Goal: Transaction & Acquisition: Download file/media

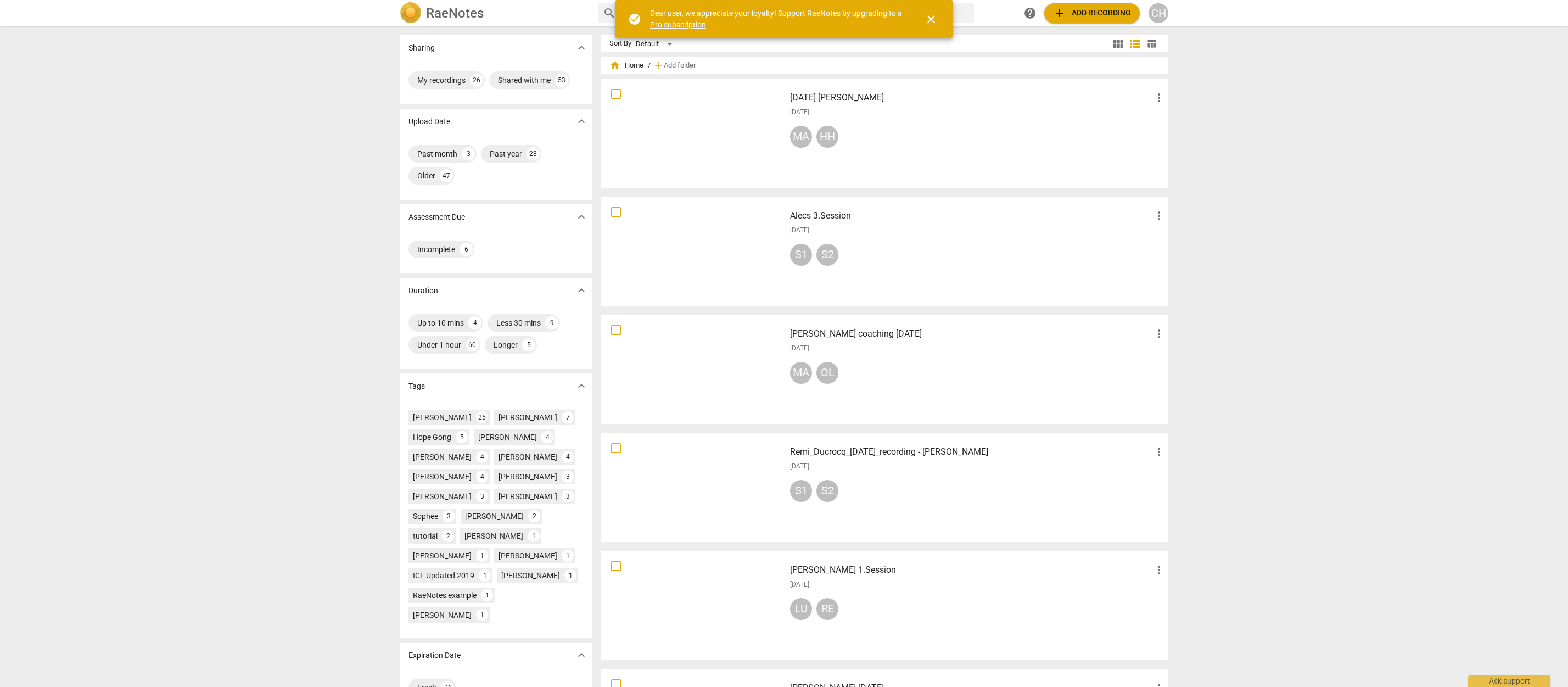
click at [667, 134] on div at bounding box center [692, 133] width 177 height 101
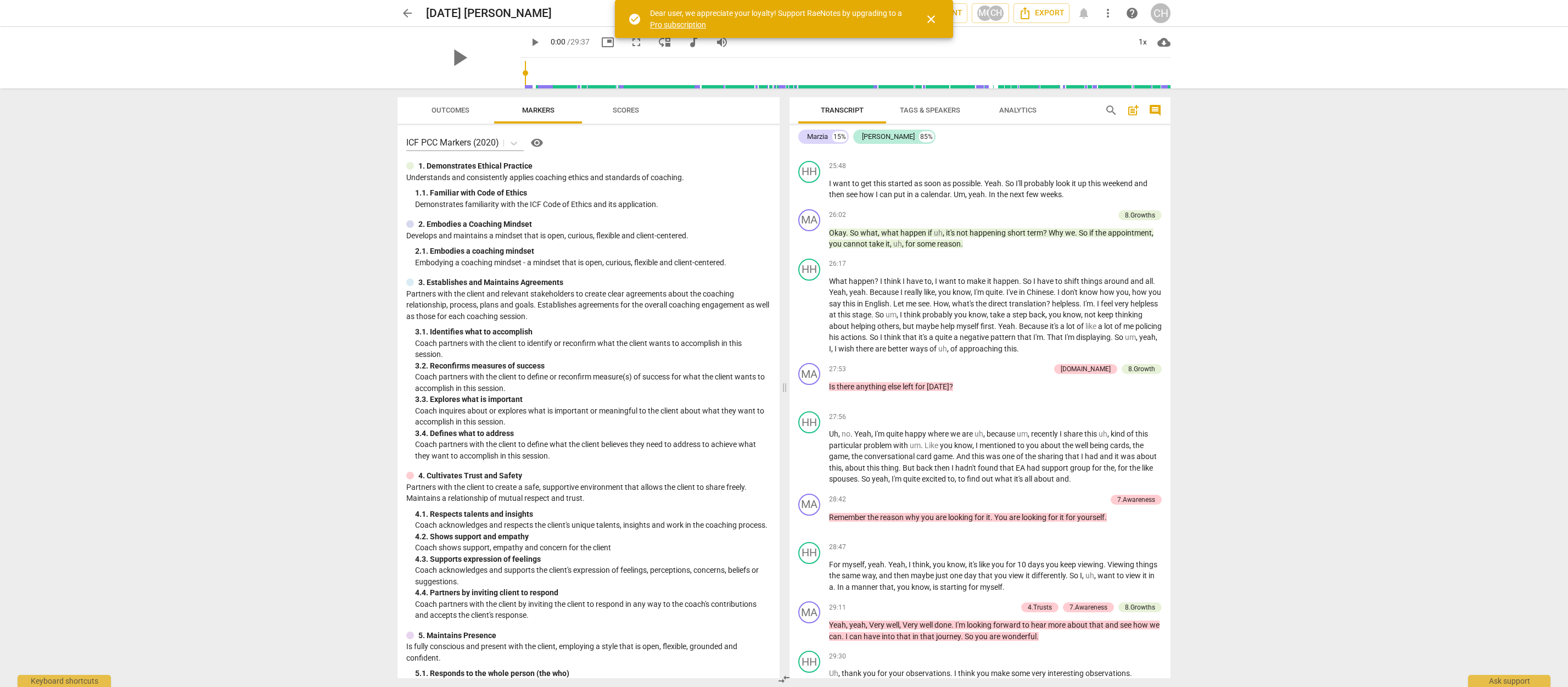
scroll to position [4448, 0]
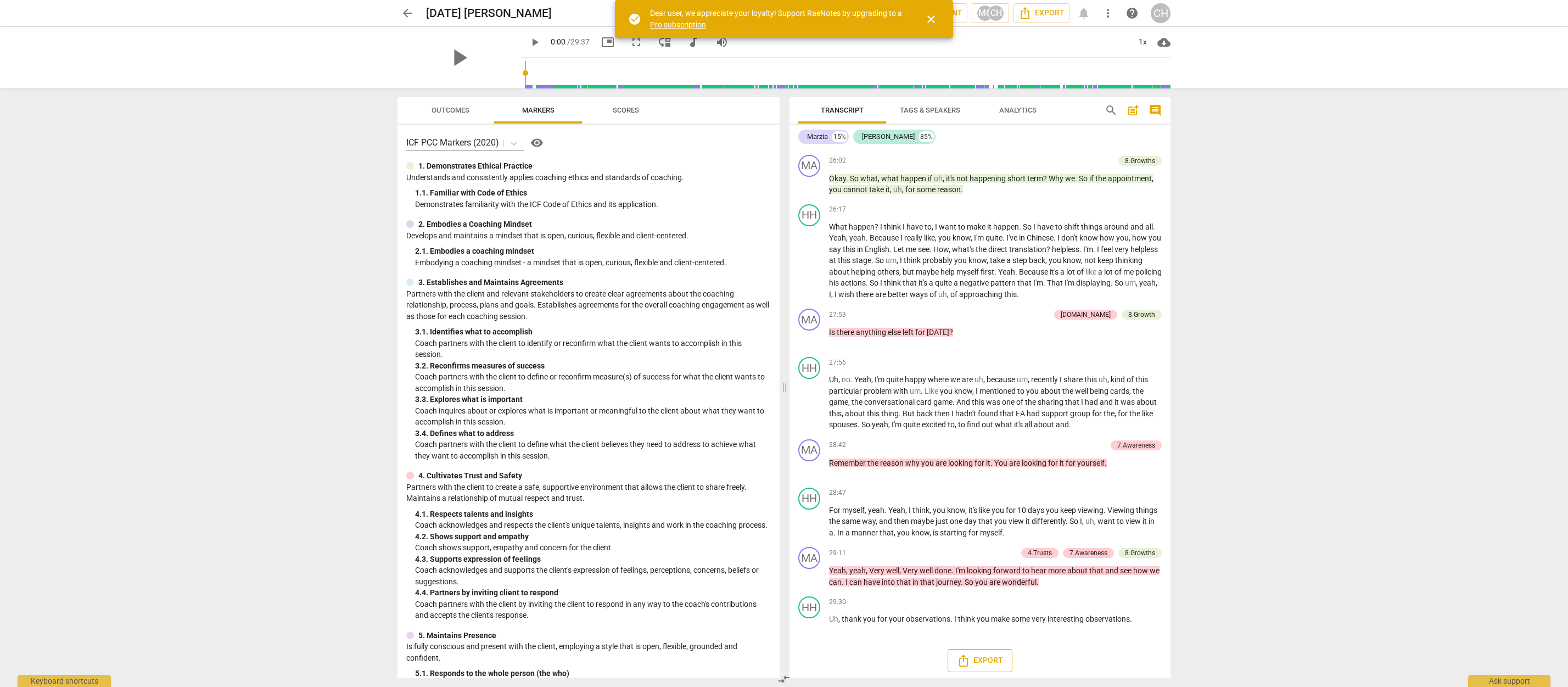
click at [980, 657] on span "Export" at bounding box center [979, 660] width 46 height 13
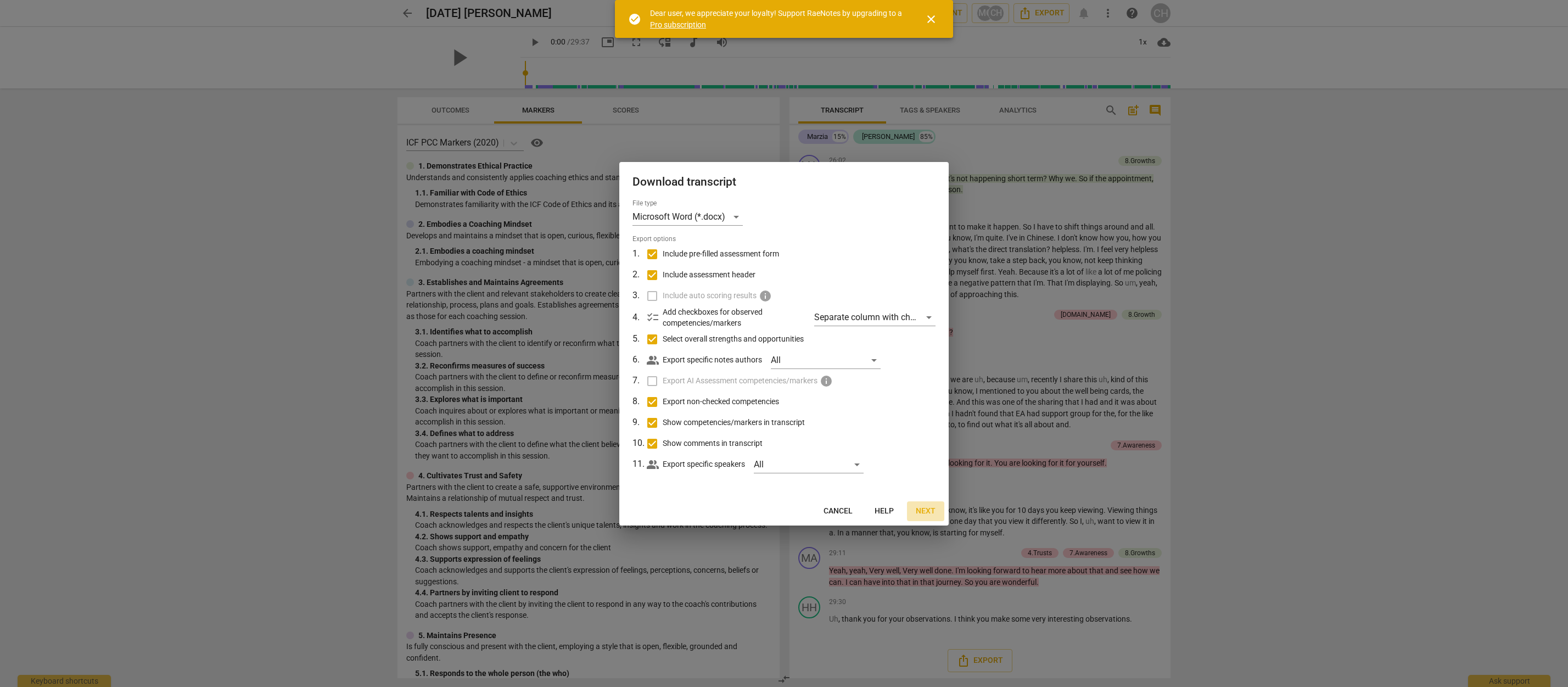
click at [931, 512] on span "Next" at bounding box center [926, 511] width 19 height 11
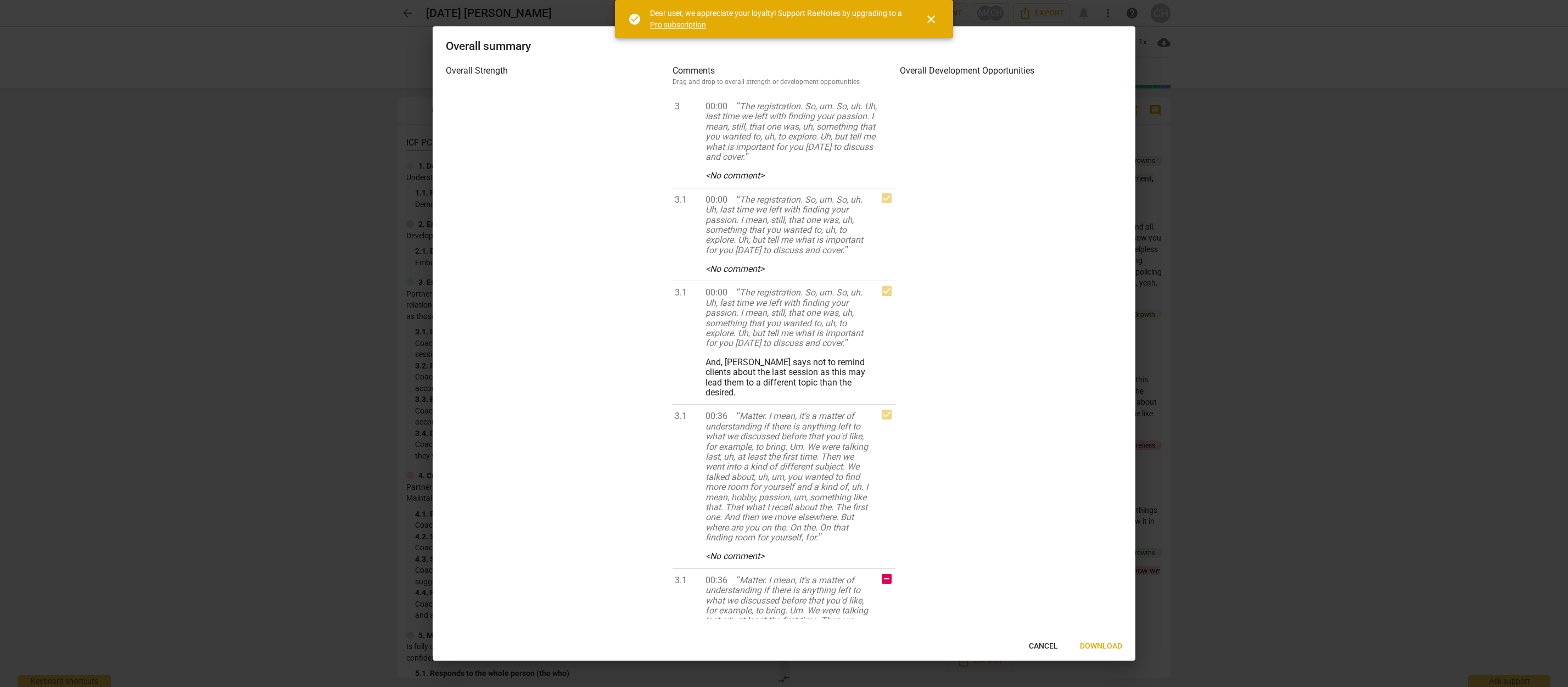
click at [1097, 645] on span "Download" at bounding box center [1101, 646] width 42 height 11
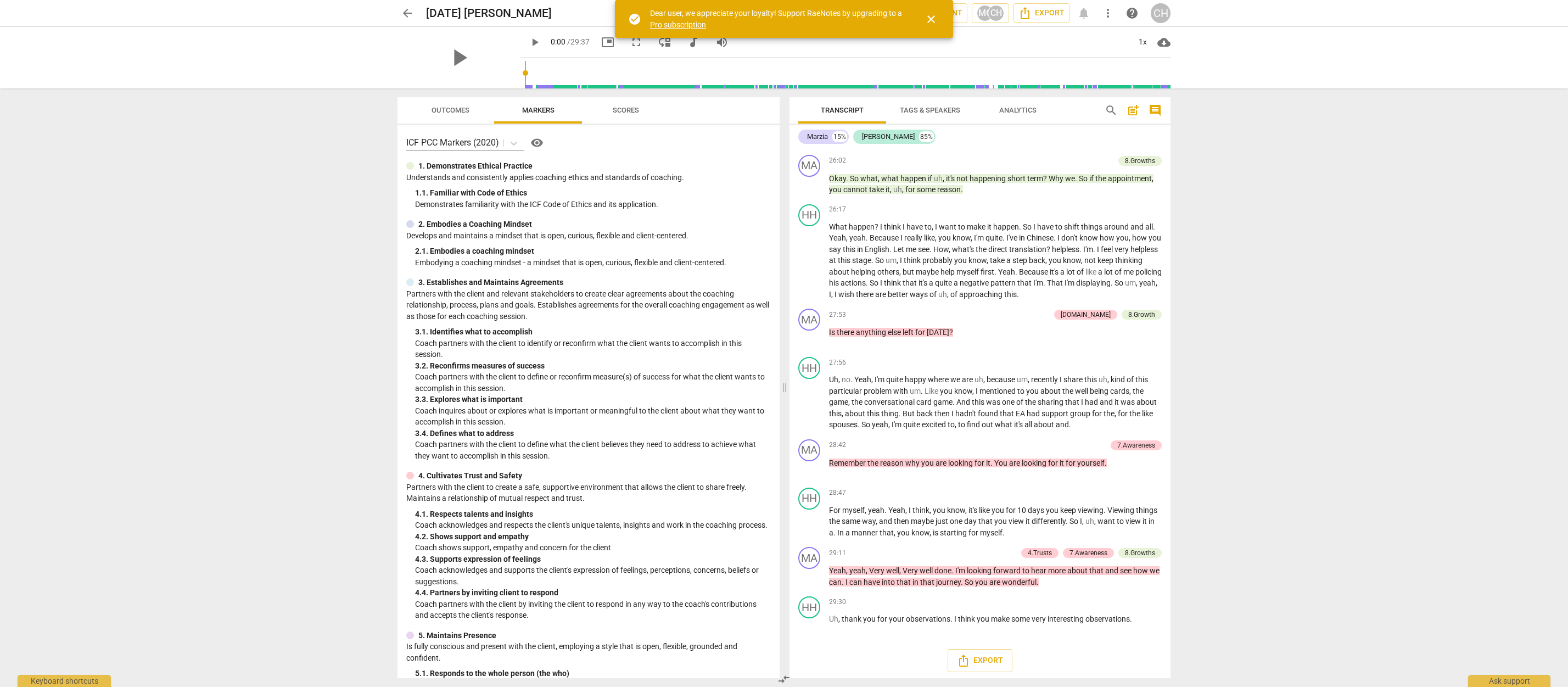
click at [409, 15] on span "arrow_back" at bounding box center [407, 13] width 13 height 13
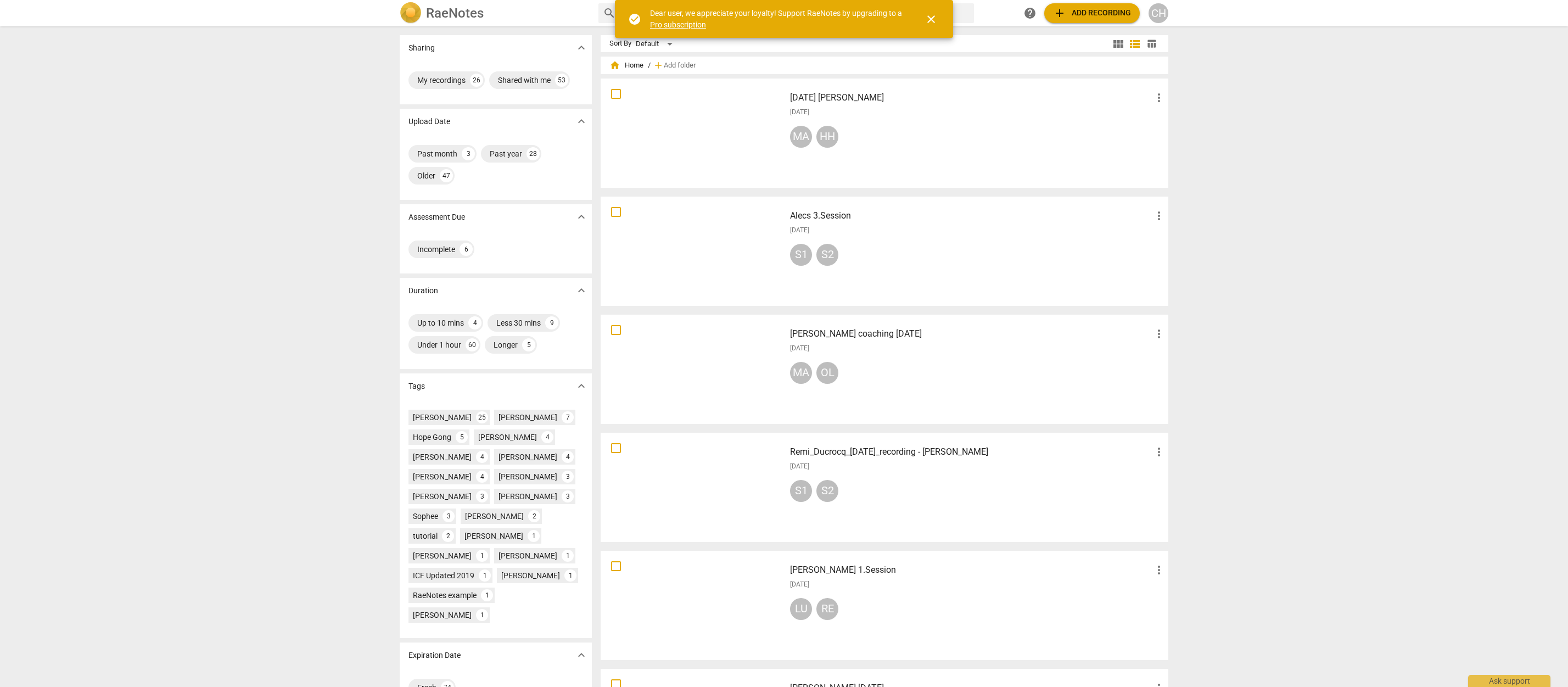
click at [684, 227] on div at bounding box center [692, 250] width 177 height 101
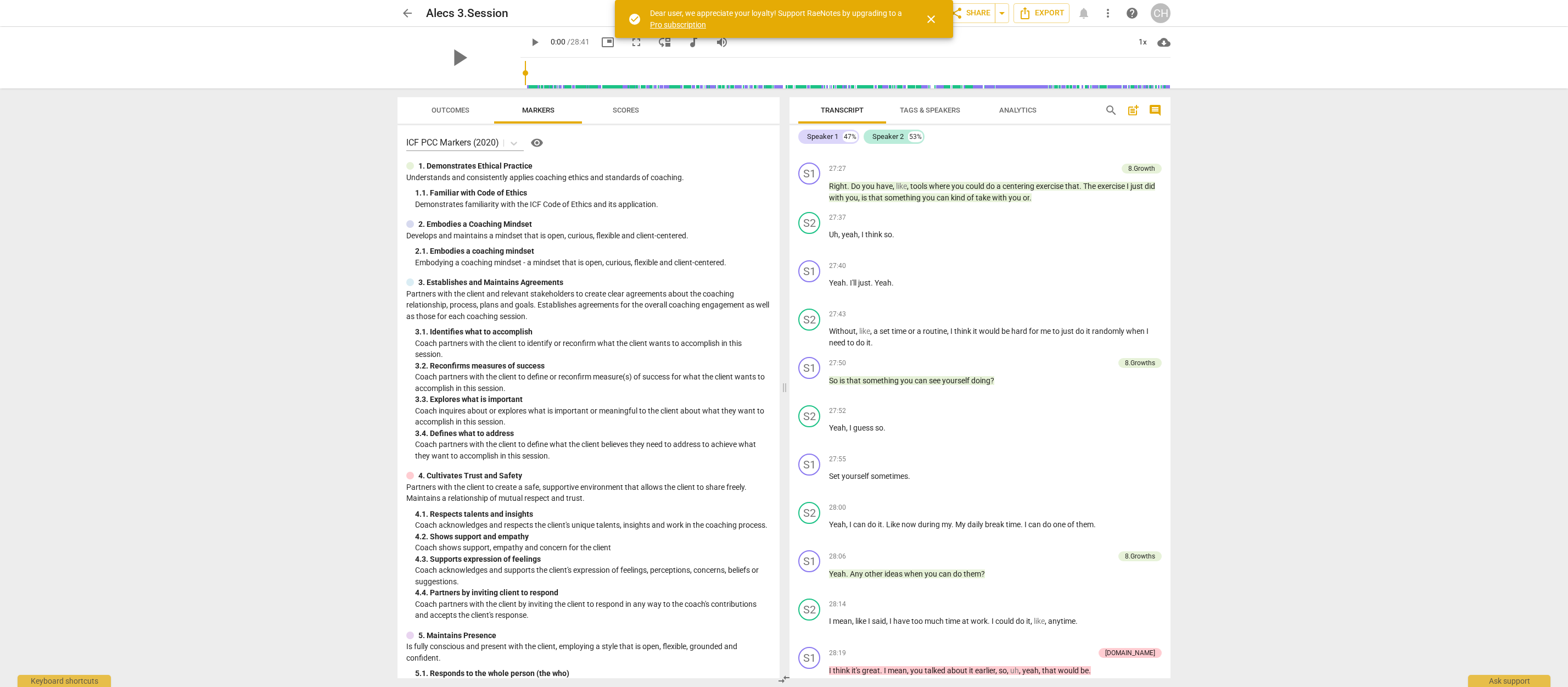
scroll to position [9816, 0]
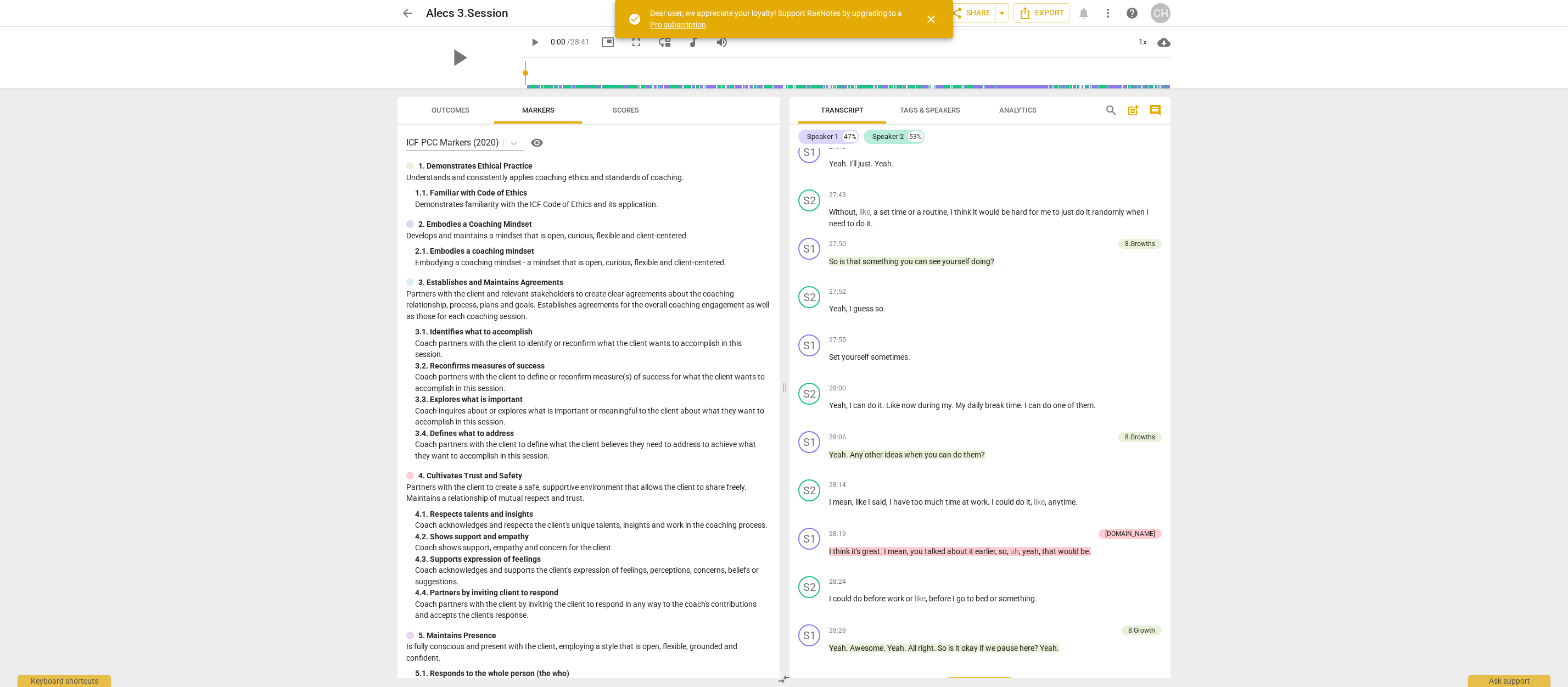
click at [980, 682] on span "Export" at bounding box center [979, 689] width 46 height 13
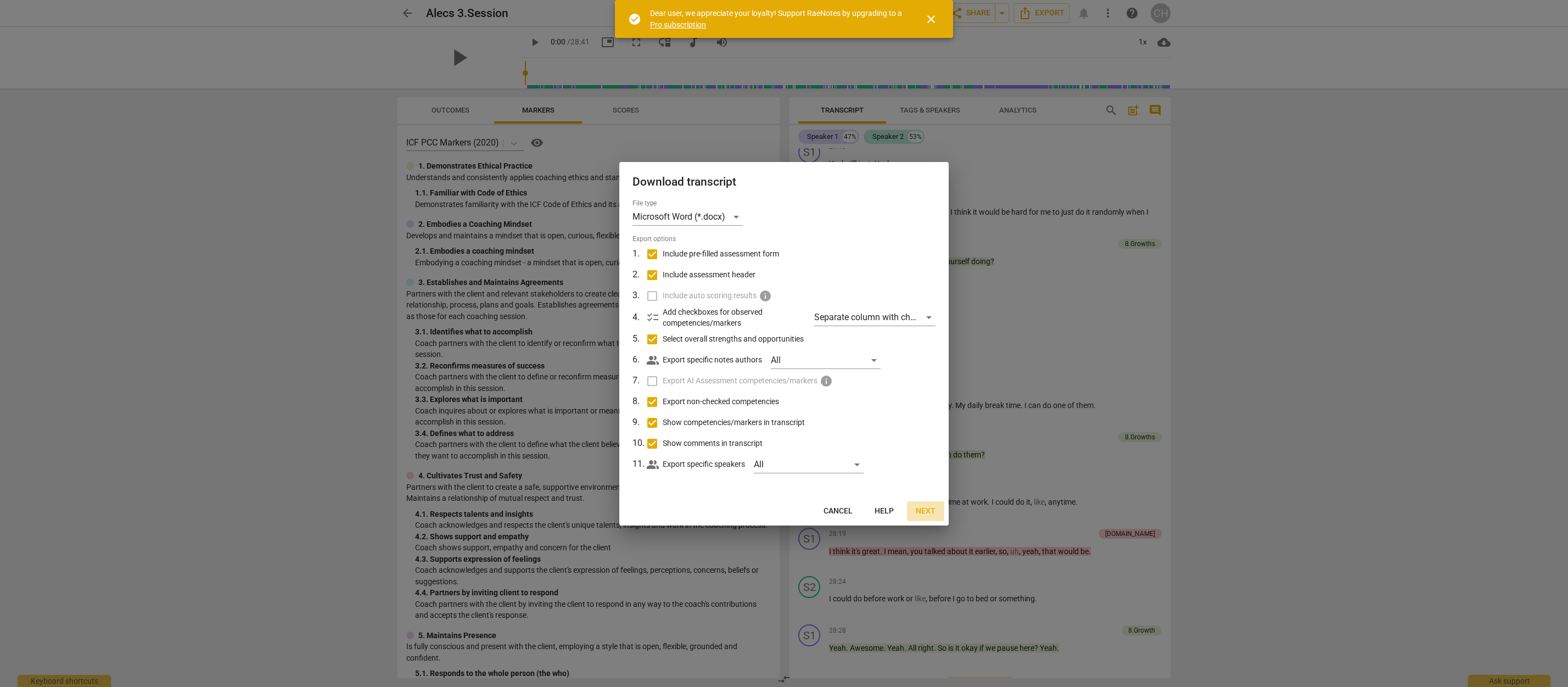
click at [924, 510] on span "Next" at bounding box center [926, 511] width 19 height 11
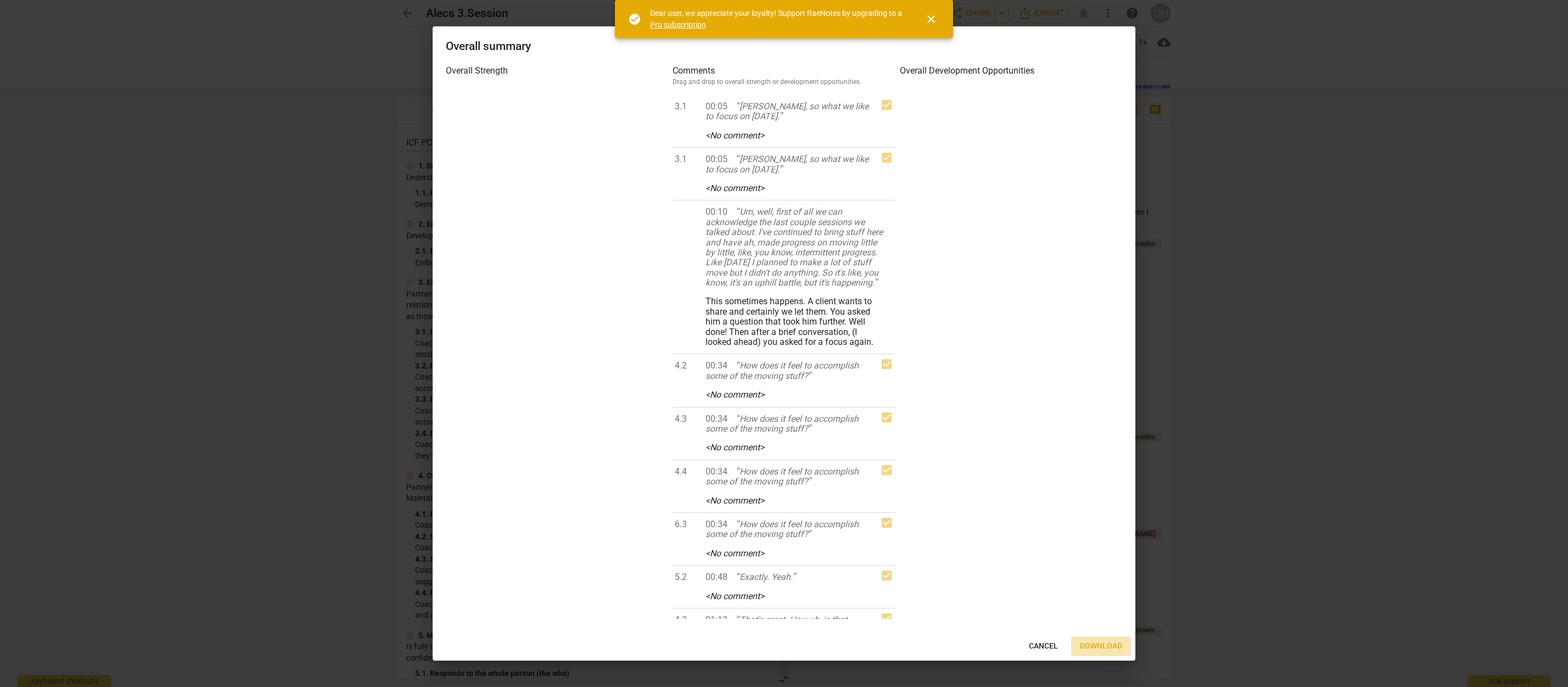
click at [1102, 647] on span "Download" at bounding box center [1101, 646] width 42 height 11
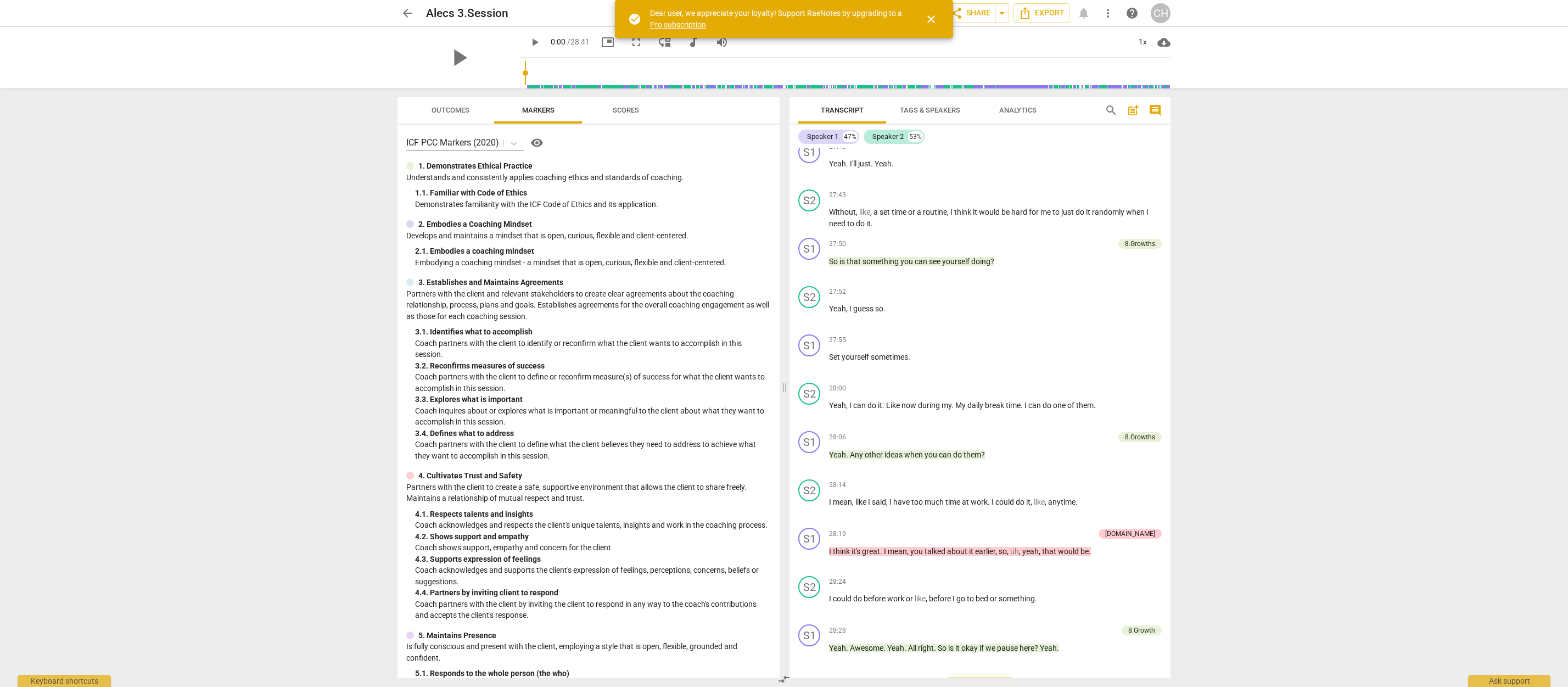
click at [408, 11] on span "arrow_back" at bounding box center [407, 13] width 13 height 13
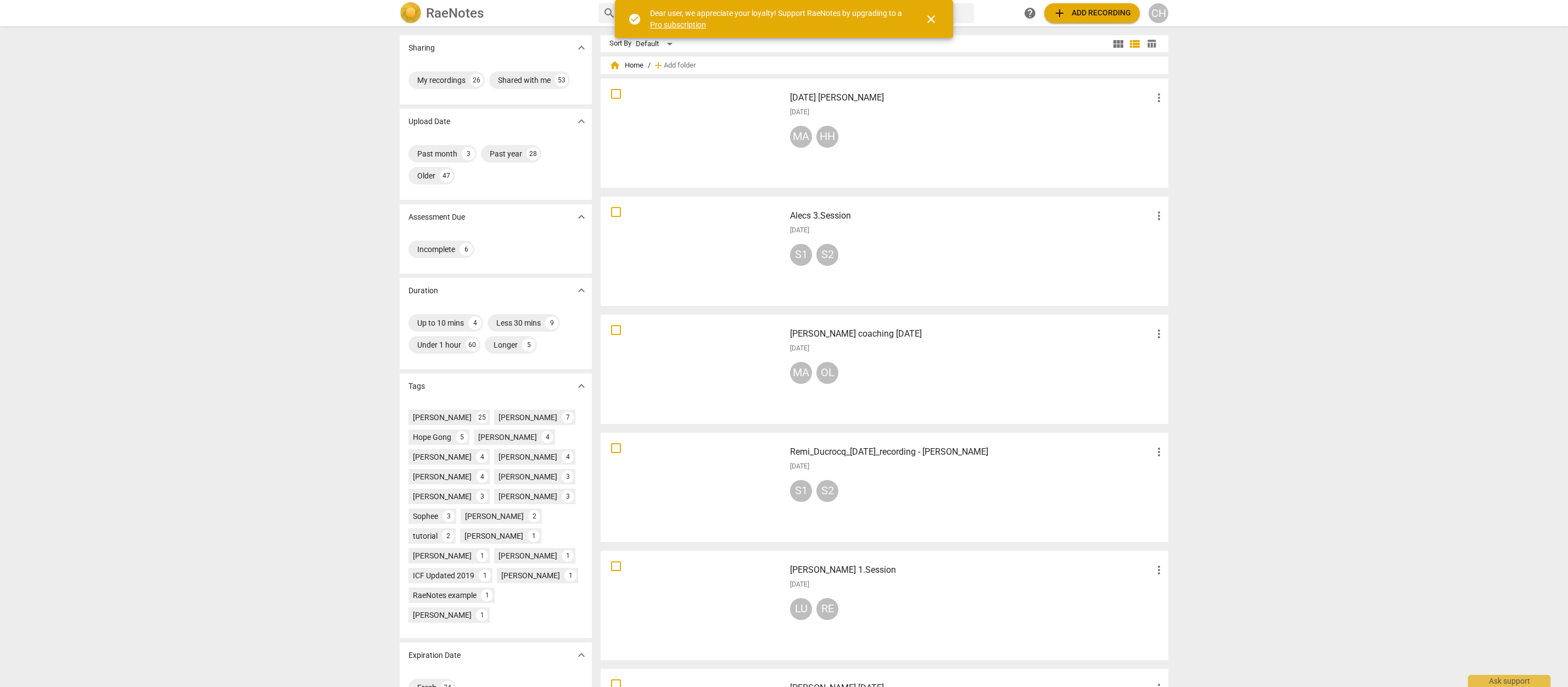
click at [887, 362] on div "MA OL" at bounding box center [978, 375] width 376 height 27
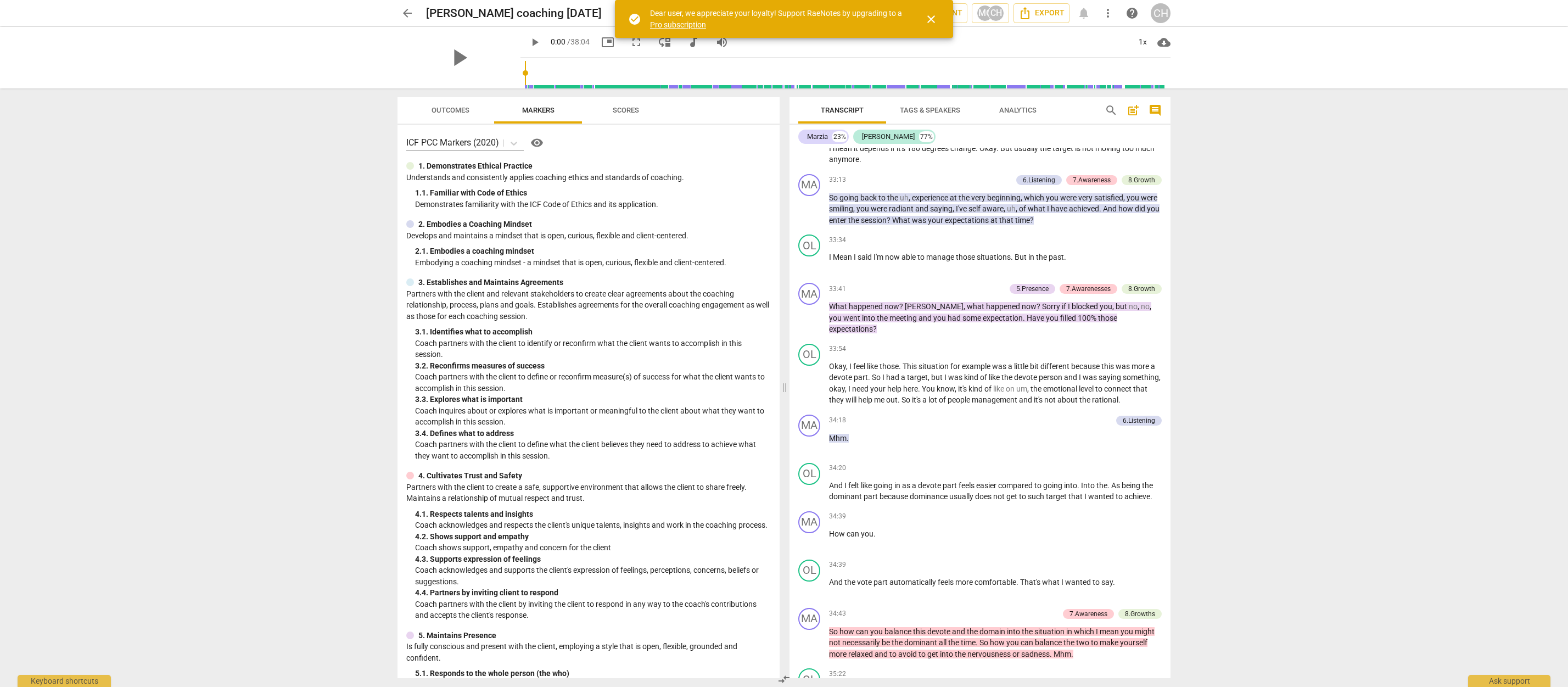
scroll to position [6567, 0]
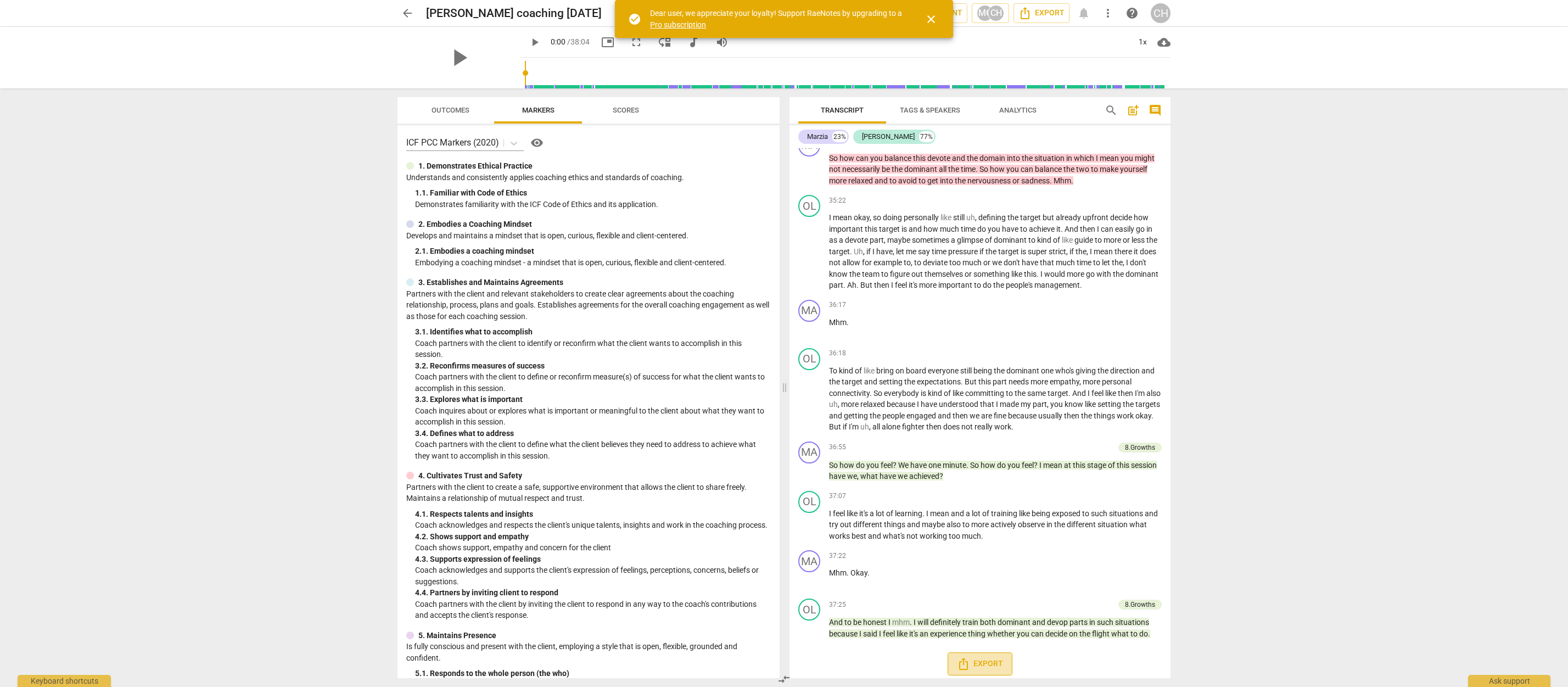
click at [986, 659] on span "Export" at bounding box center [979, 664] width 46 height 13
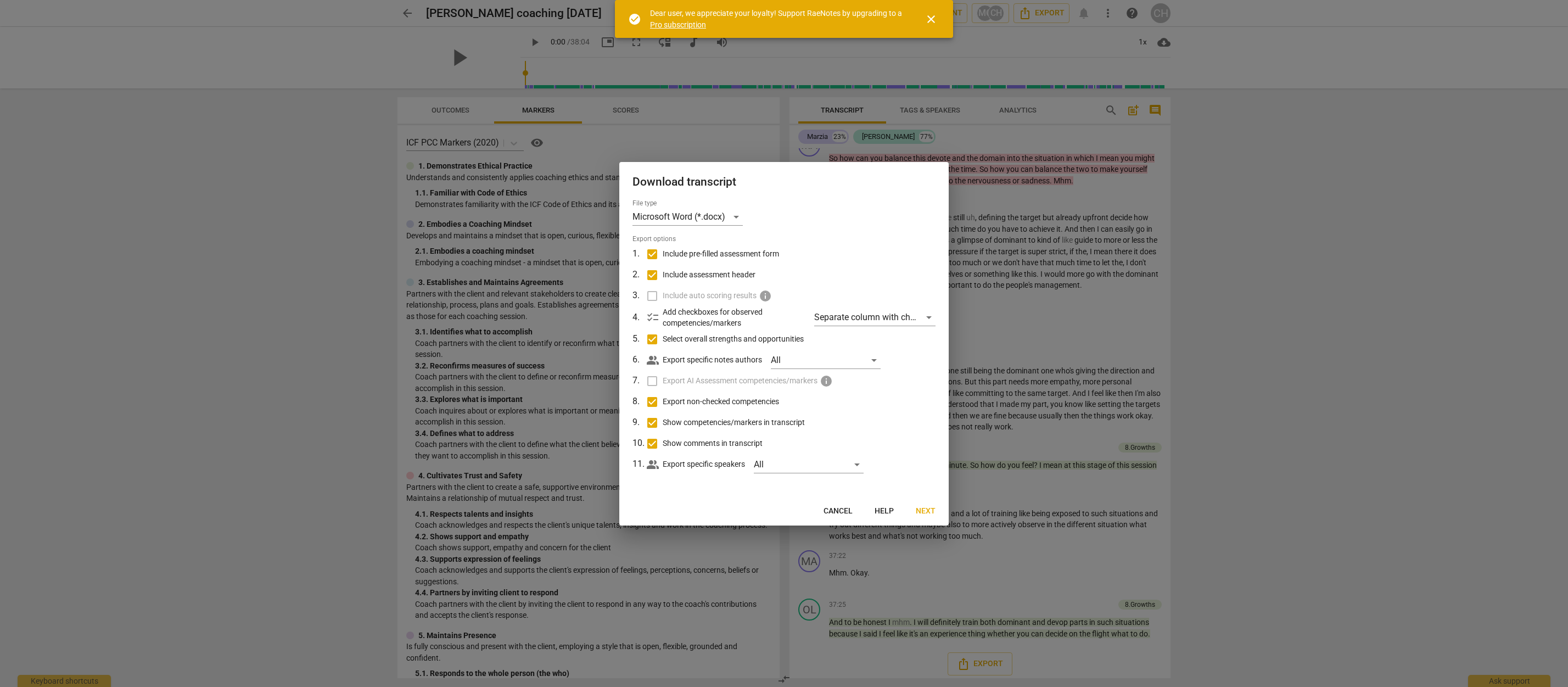
click at [924, 514] on span "Next" at bounding box center [926, 511] width 19 height 11
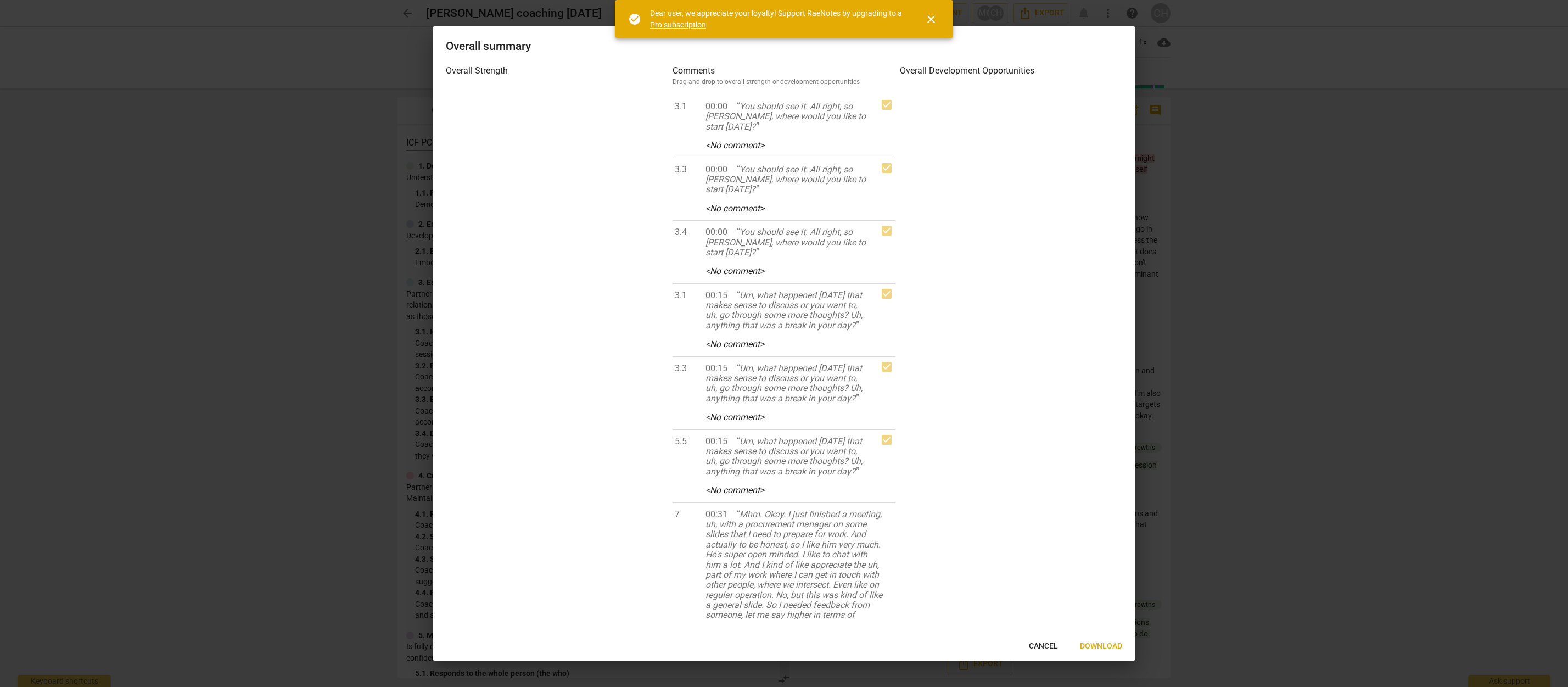
click at [1097, 644] on span "Download" at bounding box center [1101, 646] width 42 height 11
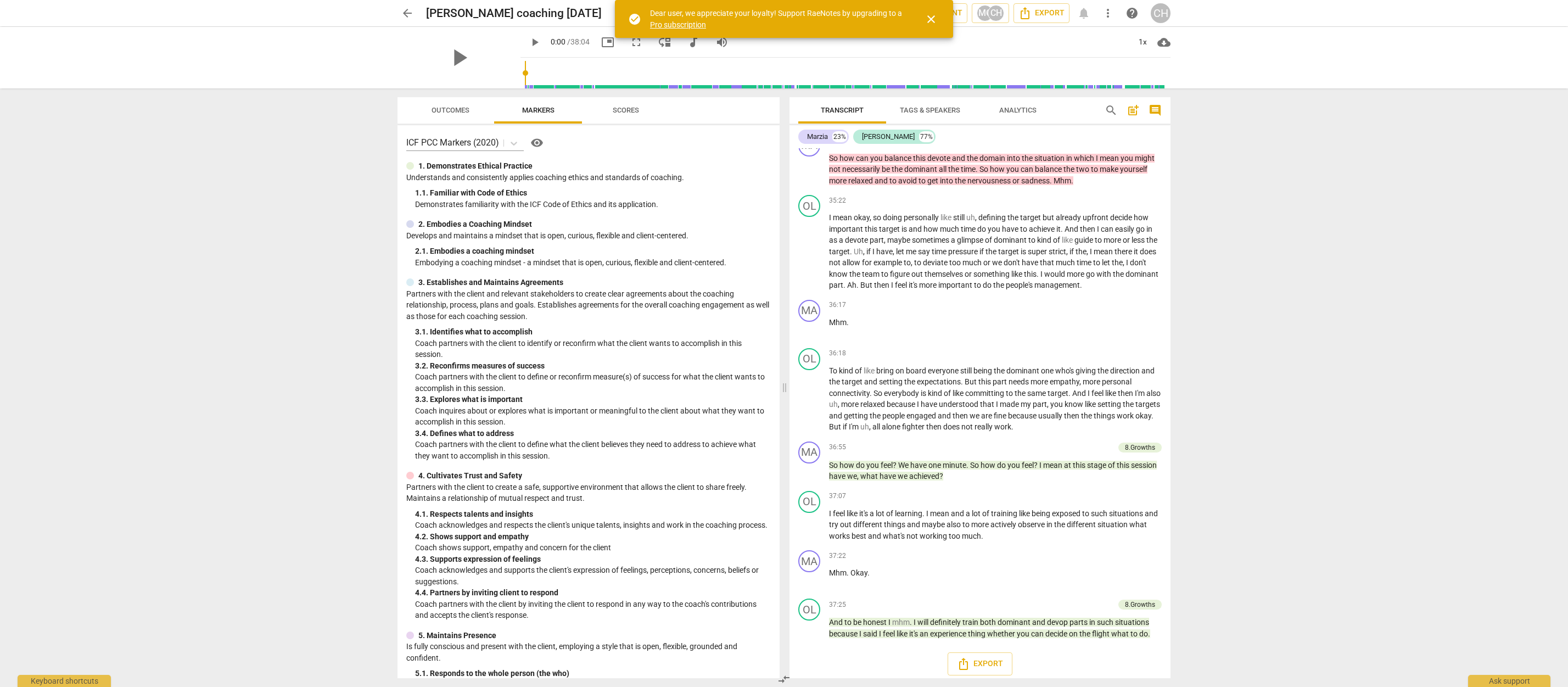
click at [1353, 265] on div "arrow_back [PERSON_NAME] coaching [DATE] edit star Assessment auto_fix_high AI …" at bounding box center [784, 344] width 1568 height 687
